Goal: Find specific page/section: Find specific page/section

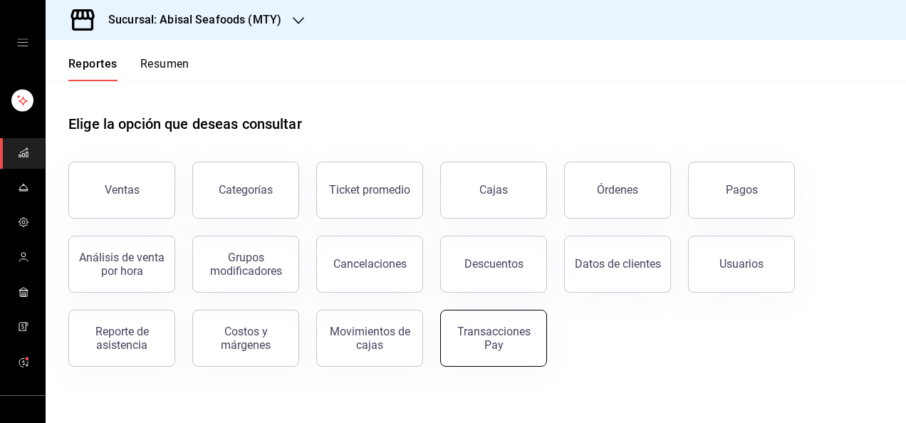
click at [474, 341] on div "Transacciones Pay" at bounding box center [494, 338] width 88 height 27
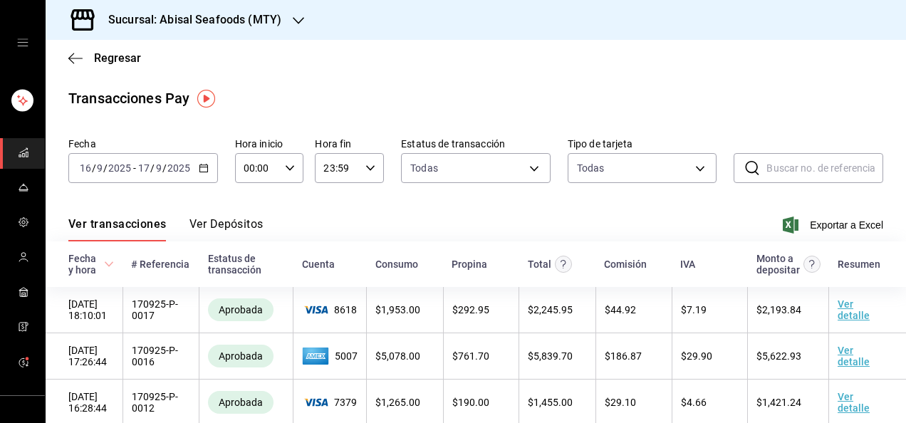
click at [199, 165] on icon "button" at bounding box center [204, 168] width 10 height 10
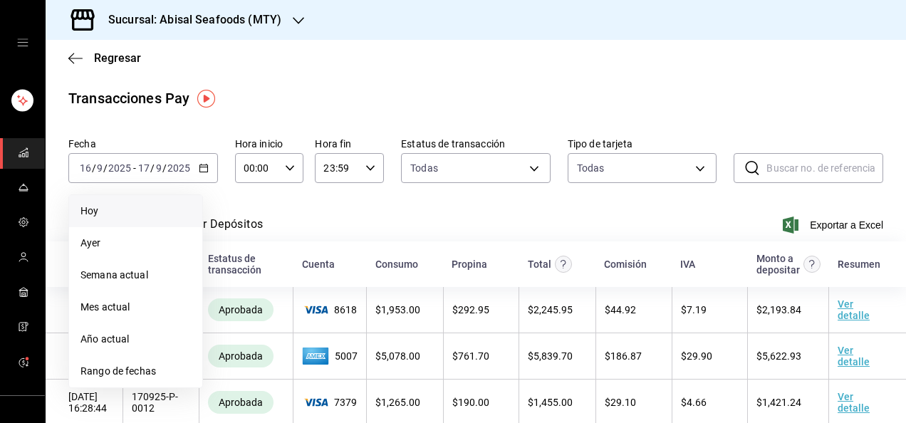
click at [123, 217] on span "Hoy" at bounding box center [136, 211] width 110 height 15
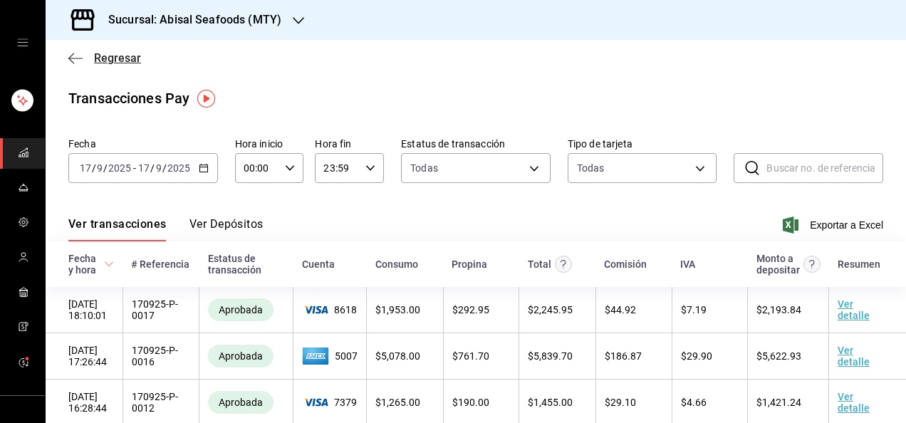
click at [74, 58] on icon "button" at bounding box center [75, 58] width 14 height 13
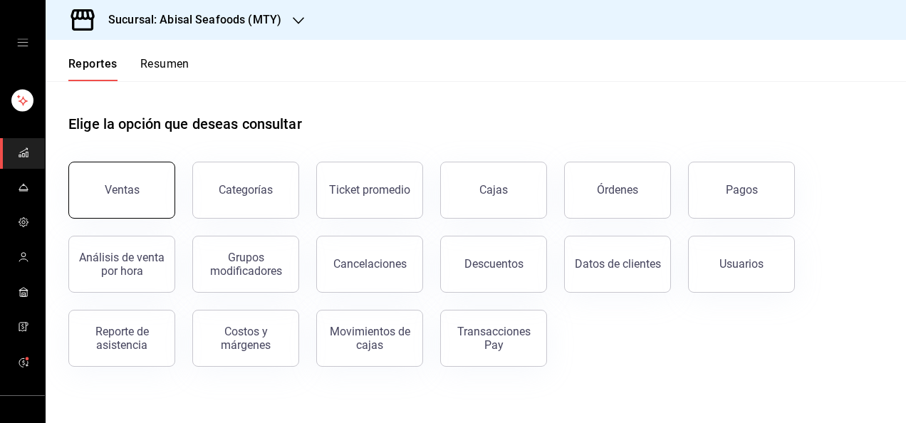
click at [148, 192] on button "Ventas" at bounding box center [121, 190] width 107 height 57
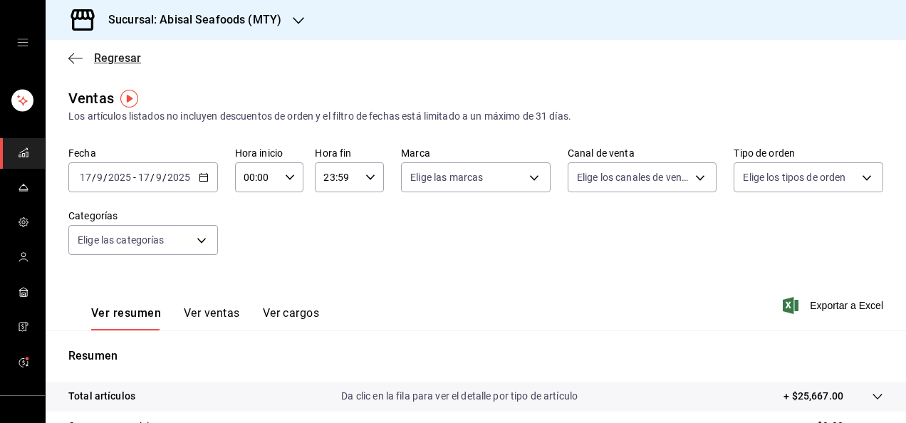
click at [78, 59] on icon "button" at bounding box center [75, 58] width 14 height 13
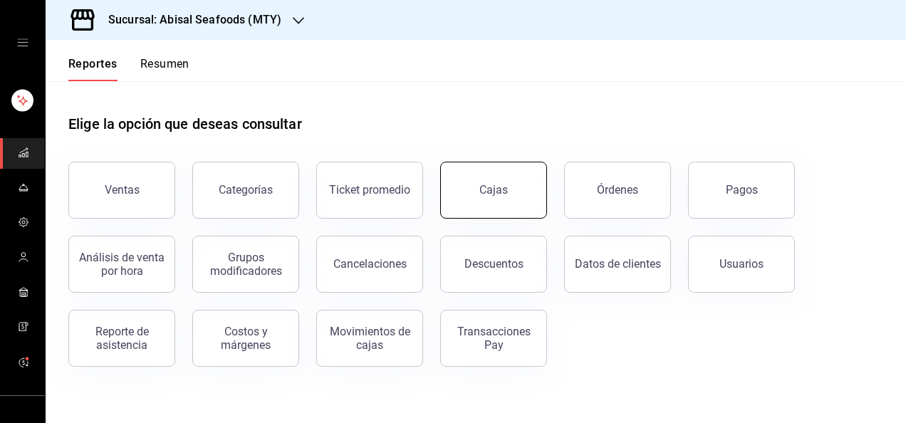
click at [496, 190] on div "Cajas" at bounding box center [494, 190] width 29 height 17
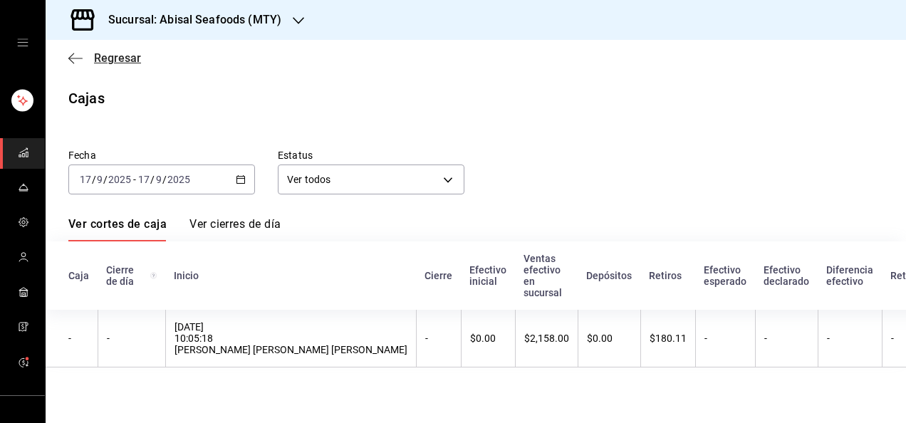
click at [110, 53] on span "Regresar" at bounding box center [117, 58] width 47 height 14
